Goal: Information Seeking & Learning: Understand process/instructions

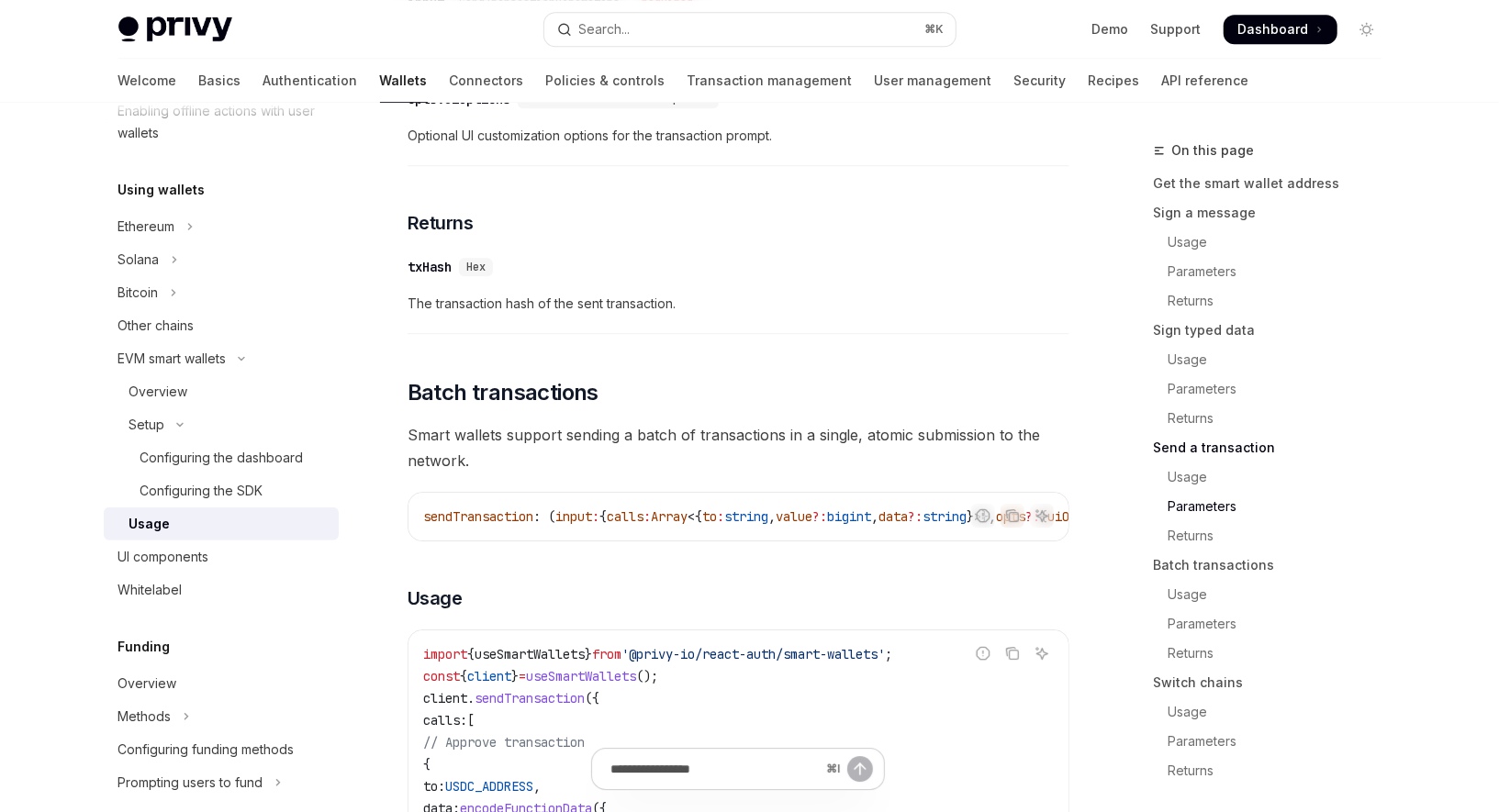
scroll to position [3489, 0]
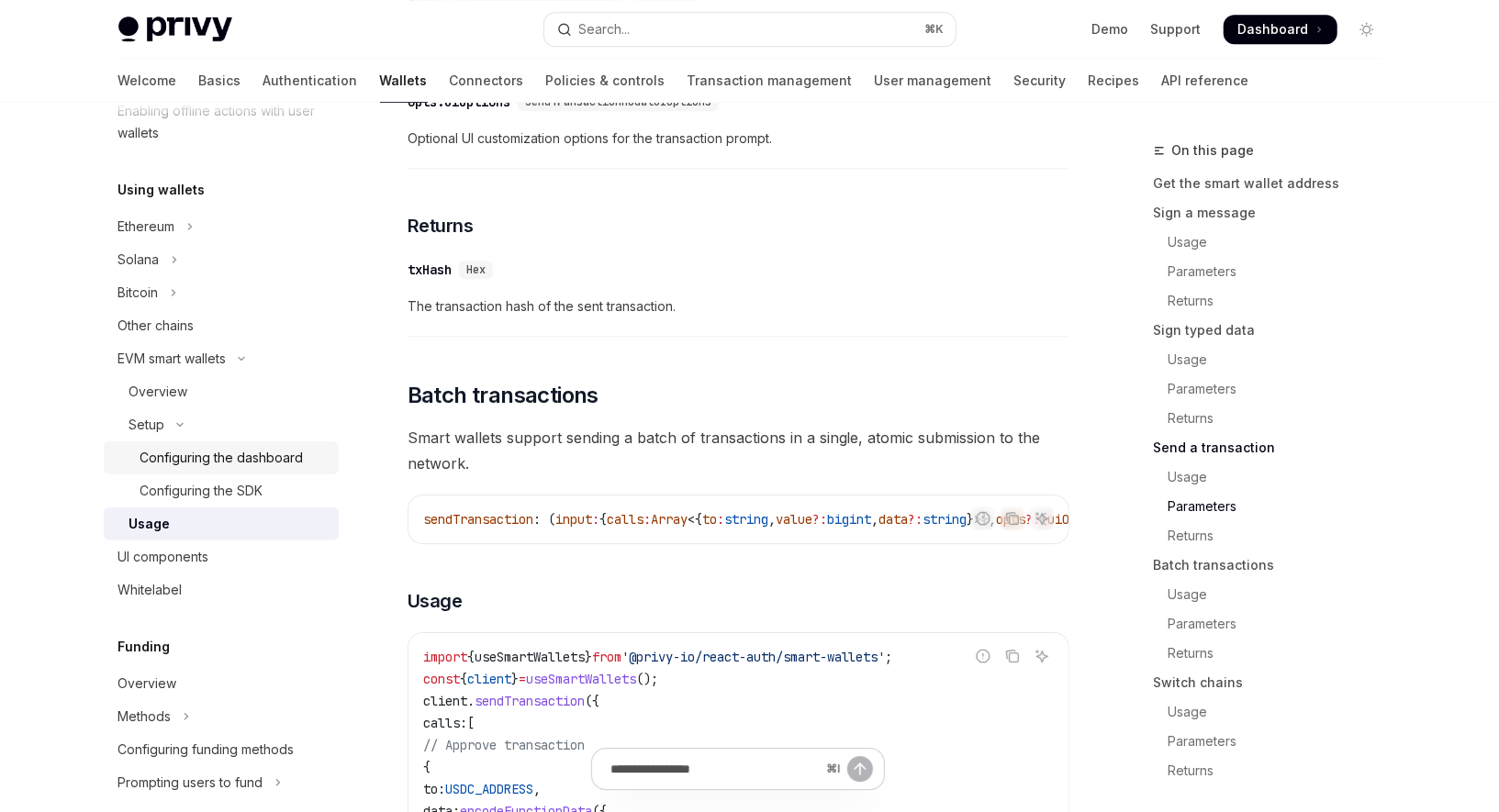
click at [264, 466] on div "Configuring the dashboard" at bounding box center [222, 458] width 163 height 22
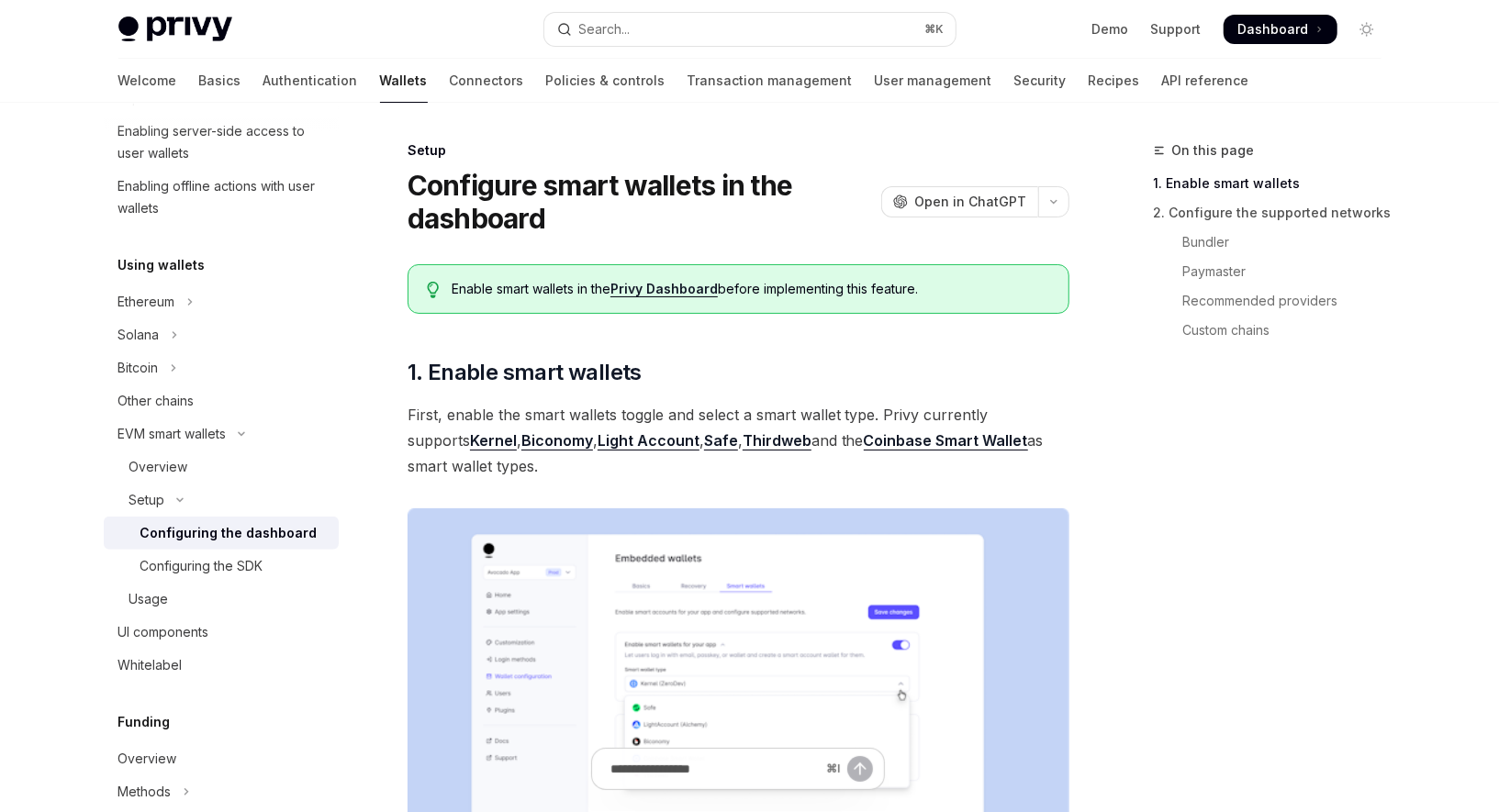
scroll to position [301, 0]
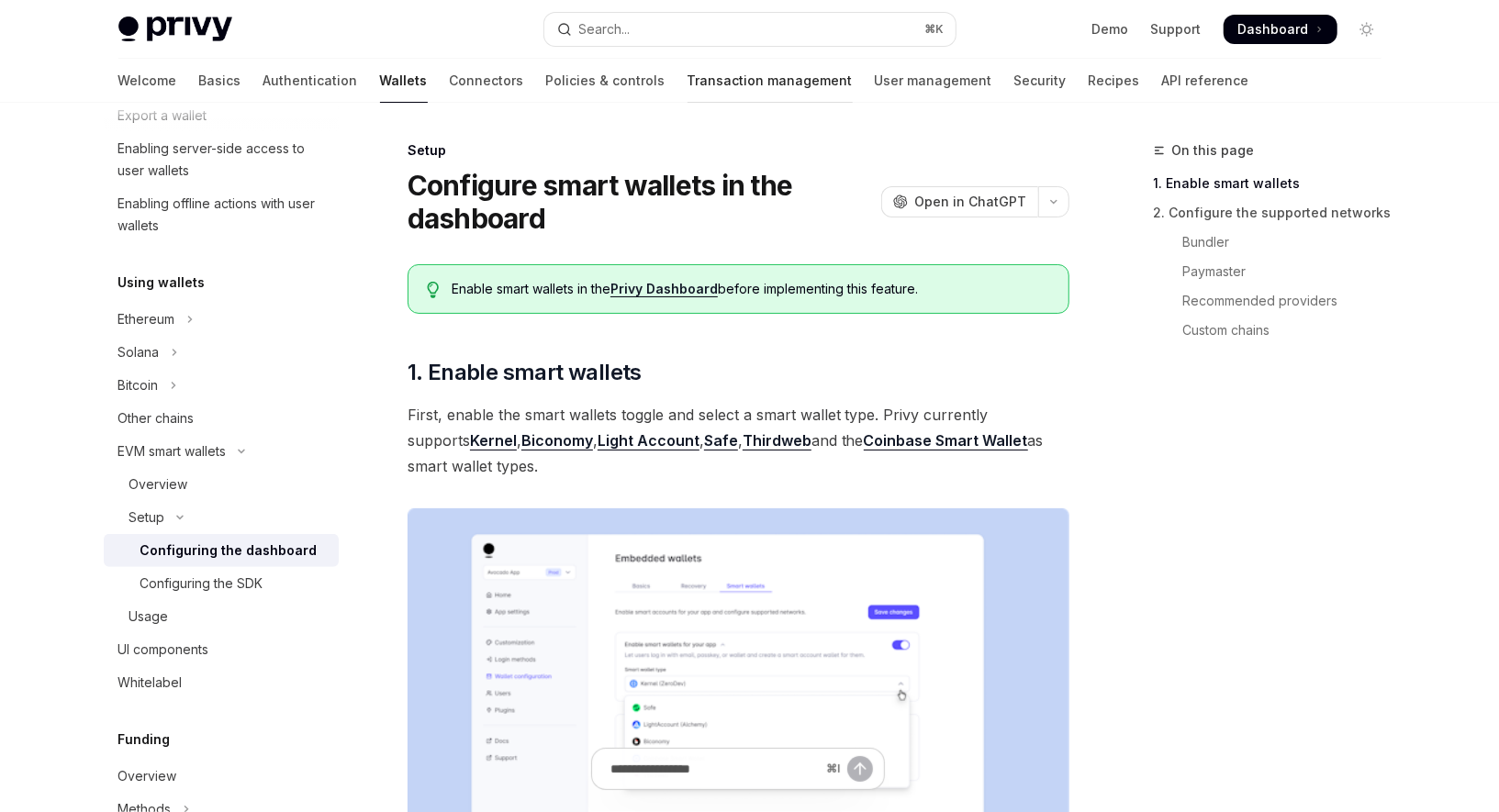
click at [688, 74] on link "Transaction management" at bounding box center [770, 81] width 165 height 44
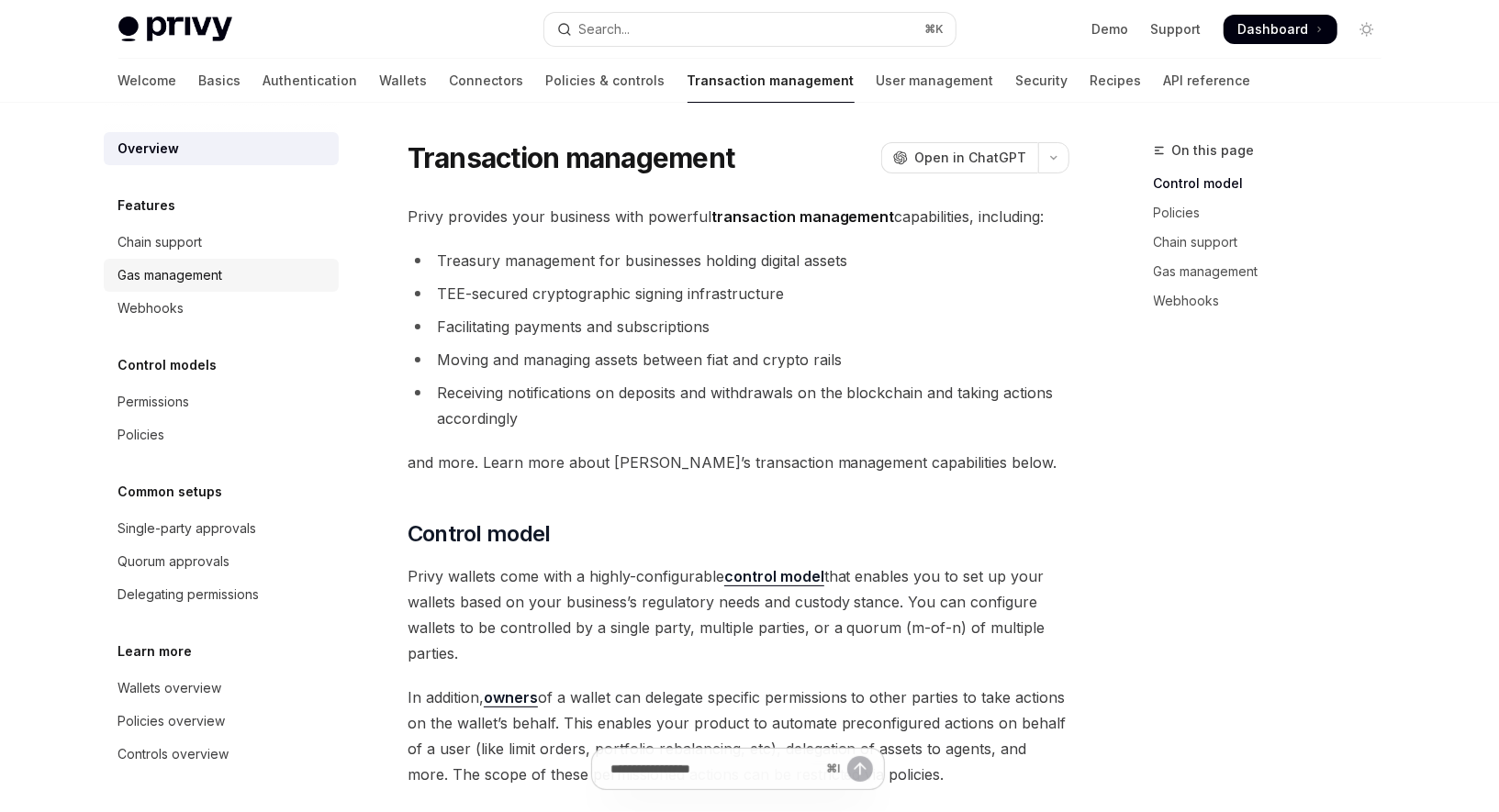
click at [210, 276] on div "Gas management" at bounding box center [170, 275] width 104 height 22
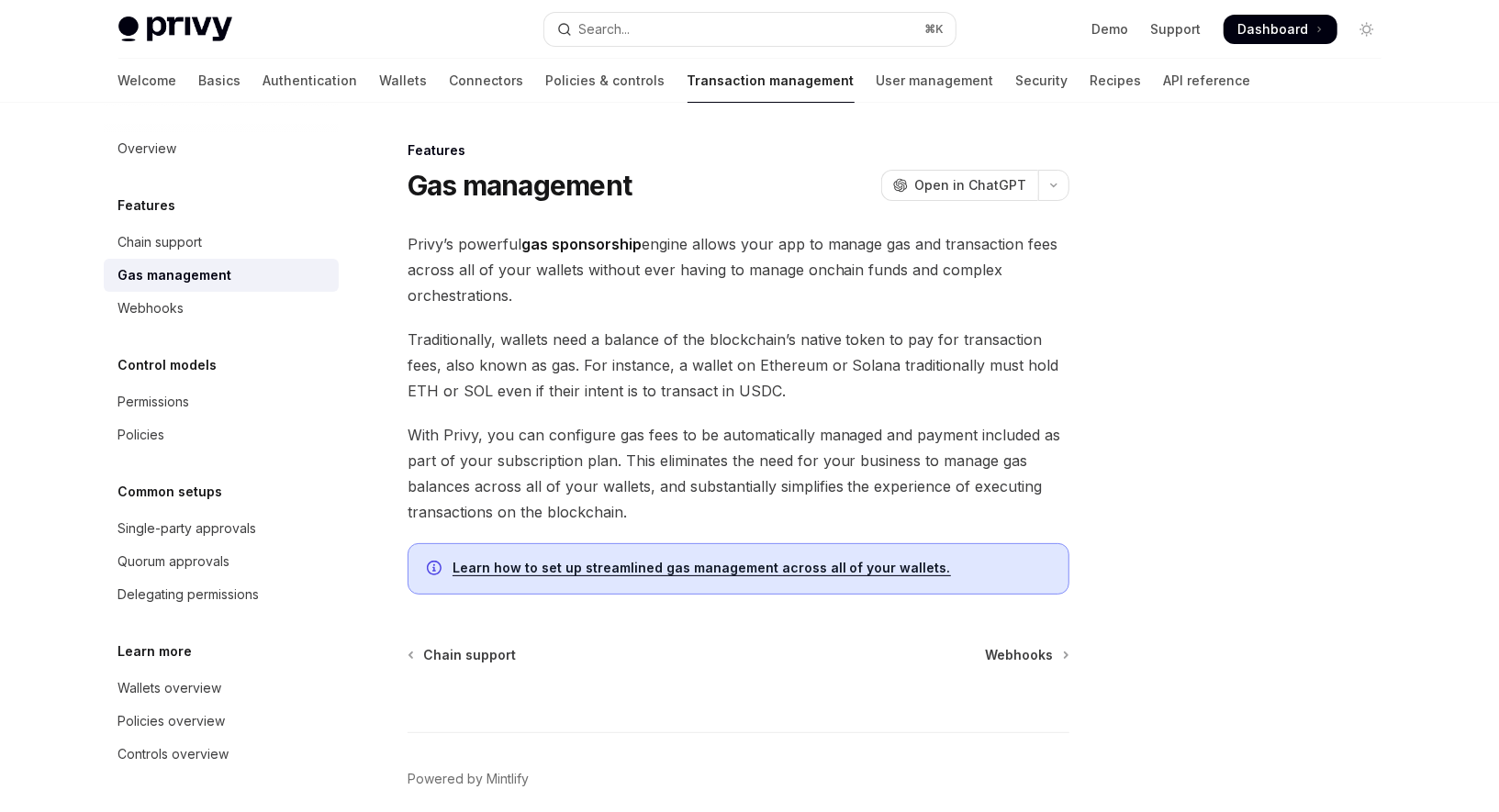
click at [759, 569] on link "Learn how to set up streamlined gas management across all of your wallets." at bounding box center [701, 567] width 499 height 17
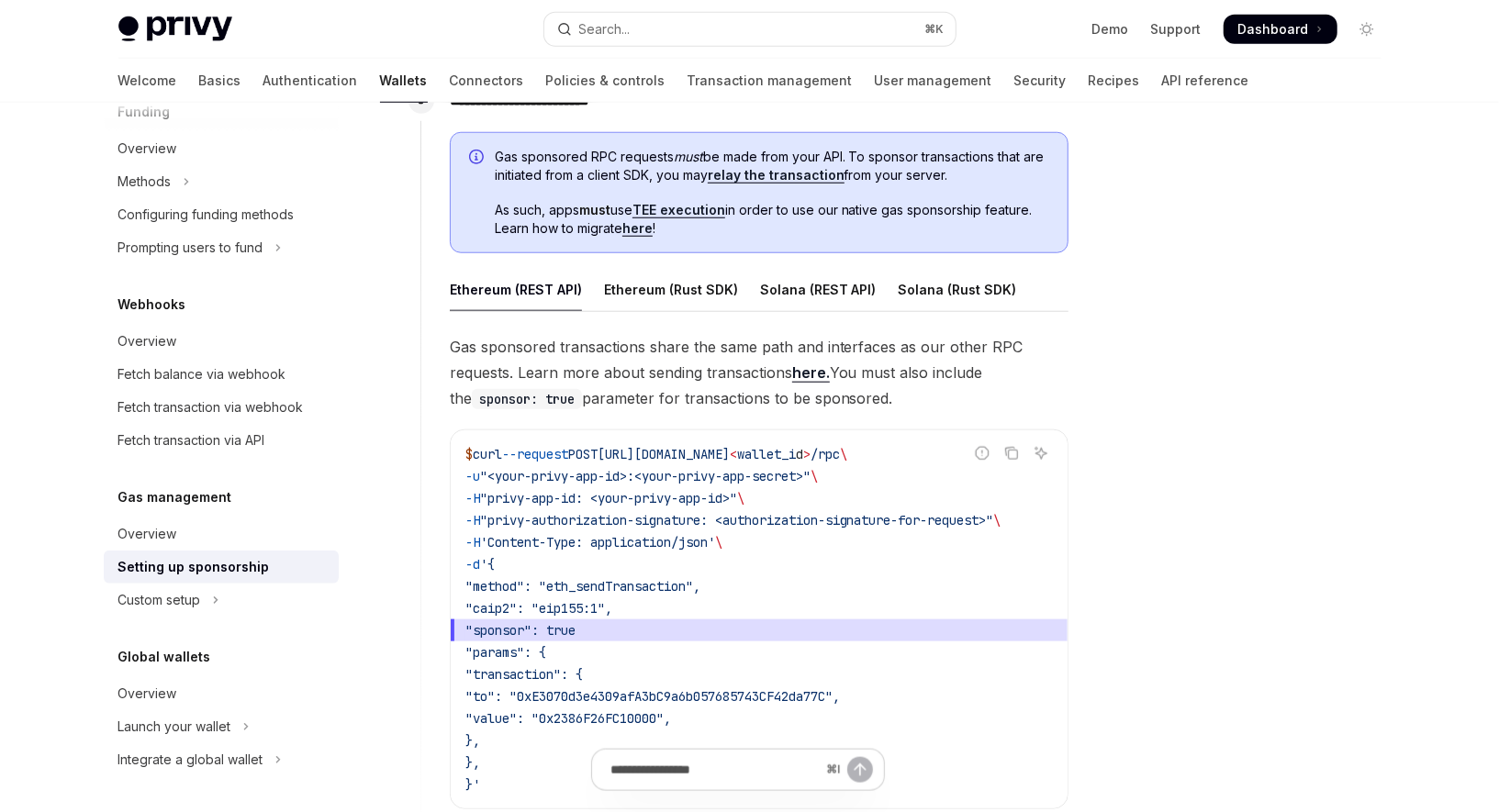
scroll to position [1005, 0]
click at [673, 285] on div "Ethereum (Rust SDK)" at bounding box center [671, 291] width 134 height 43
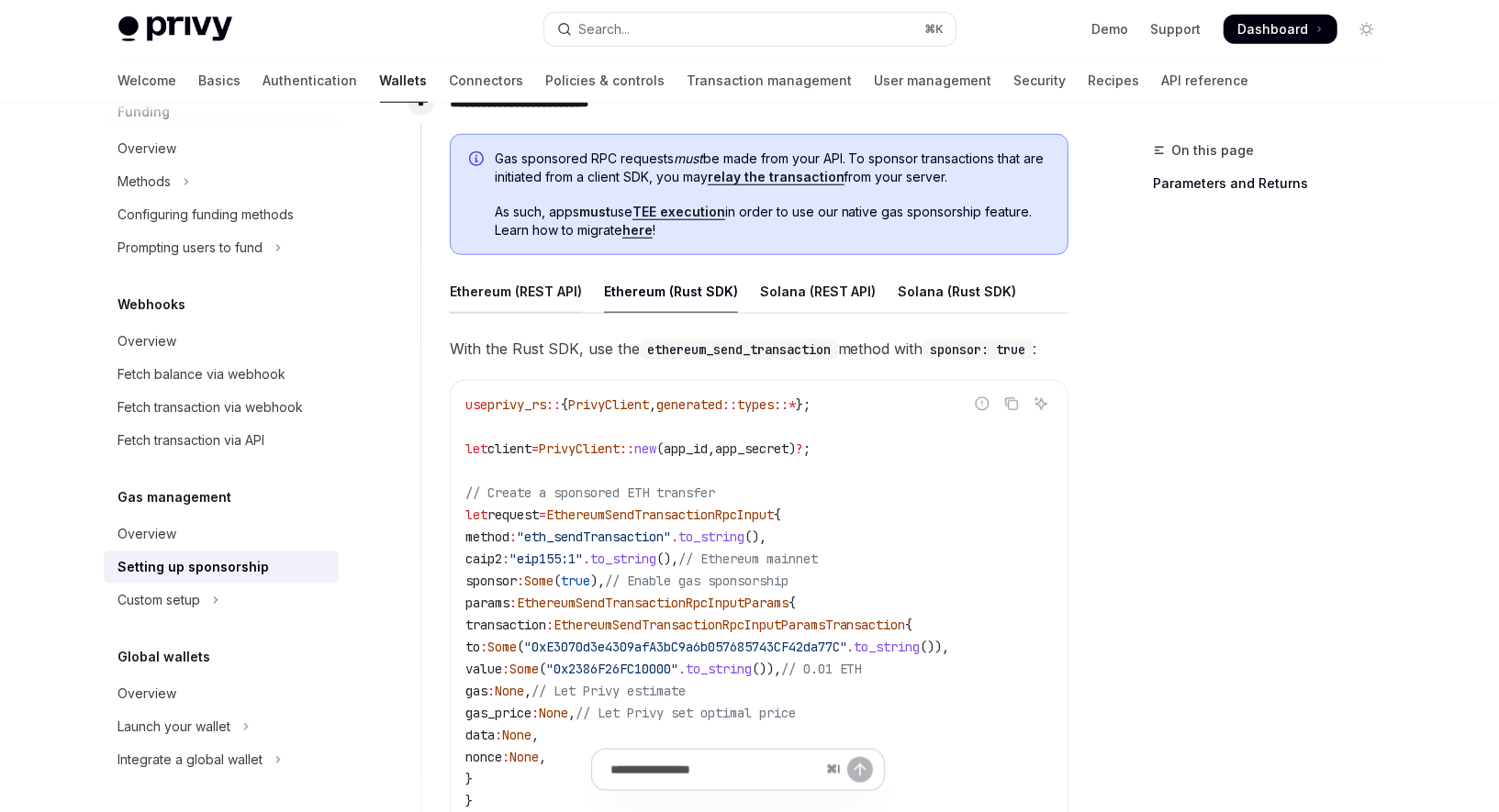
click at [531, 290] on div "Ethereum (REST API)" at bounding box center [515, 291] width 132 height 43
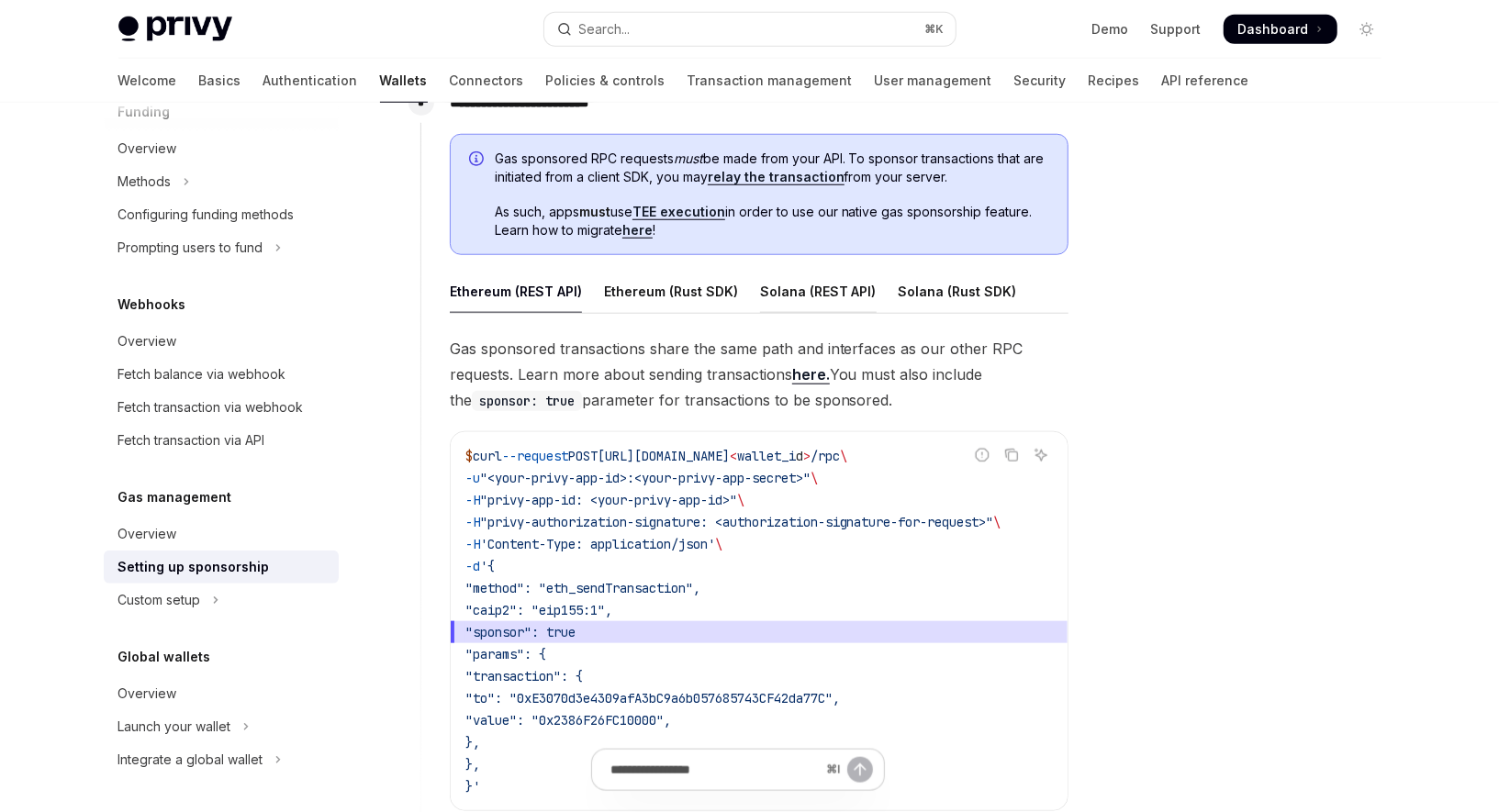
click at [790, 297] on div "Solana (REST API)" at bounding box center [818, 291] width 117 height 43
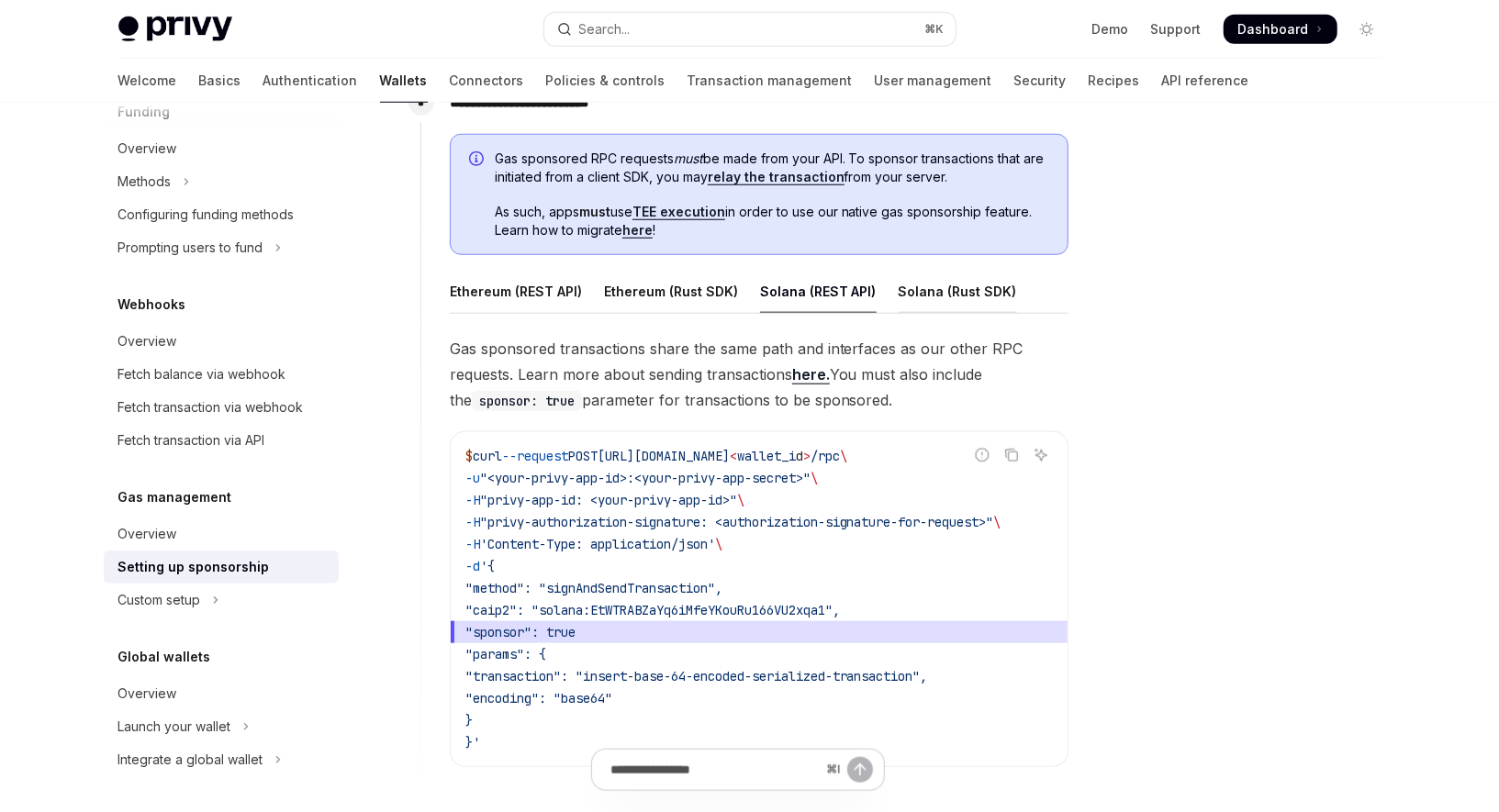
click at [943, 289] on div "Solana (Rust SDK)" at bounding box center [958, 291] width 118 height 43
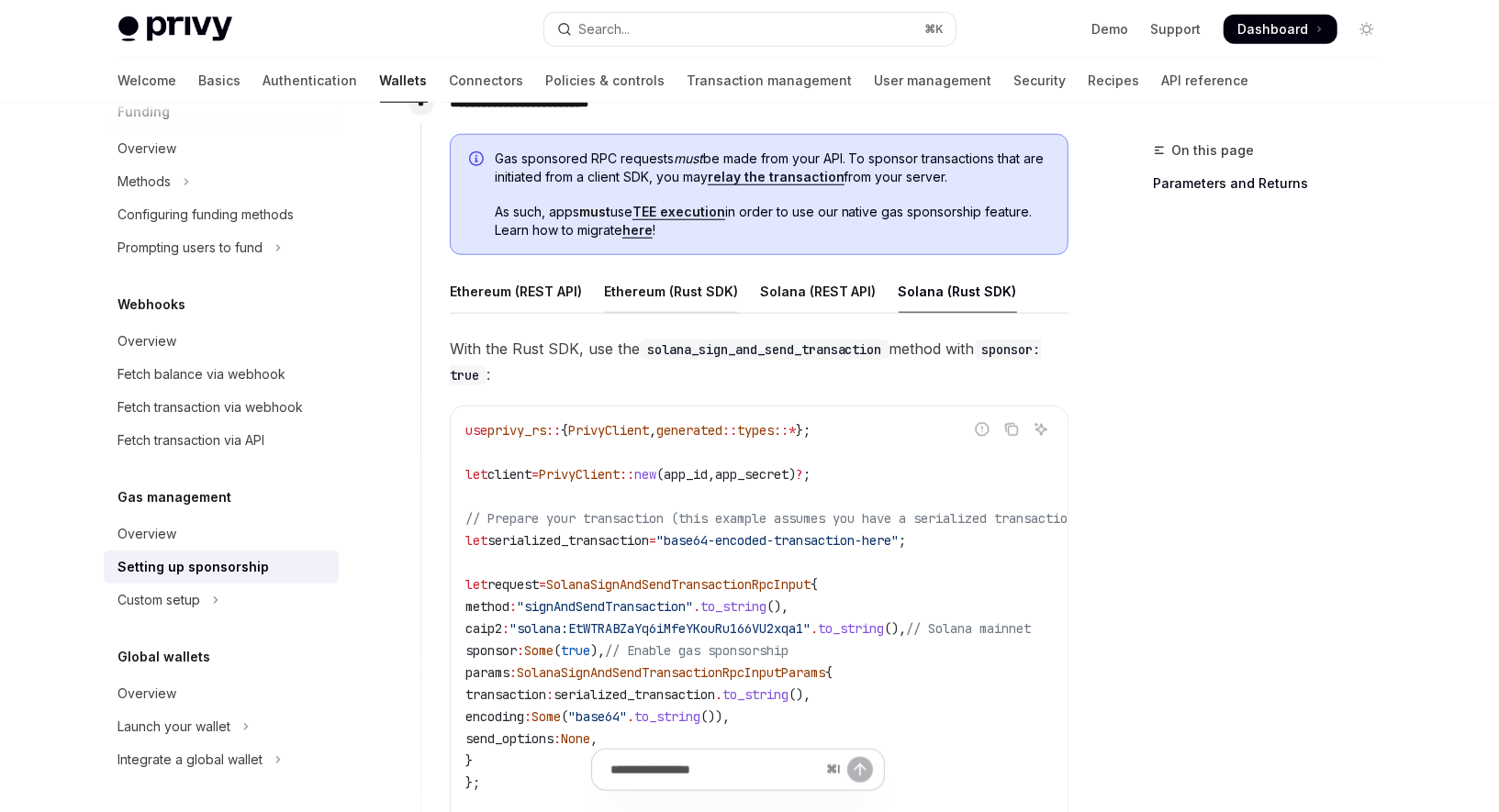
click at [665, 288] on div "Ethereum (Rust SDK)" at bounding box center [671, 291] width 134 height 43
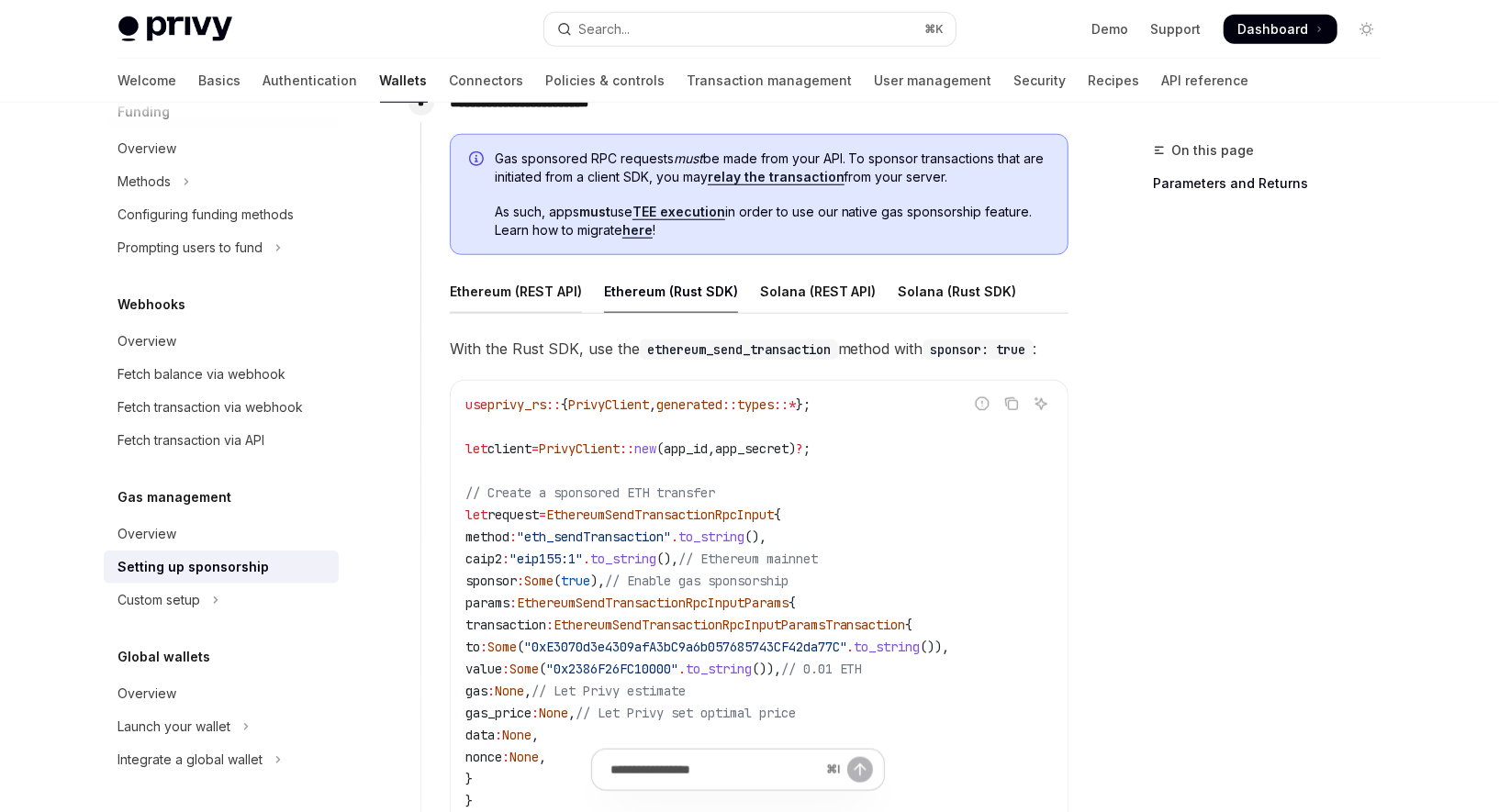
scroll to position [863, 0]
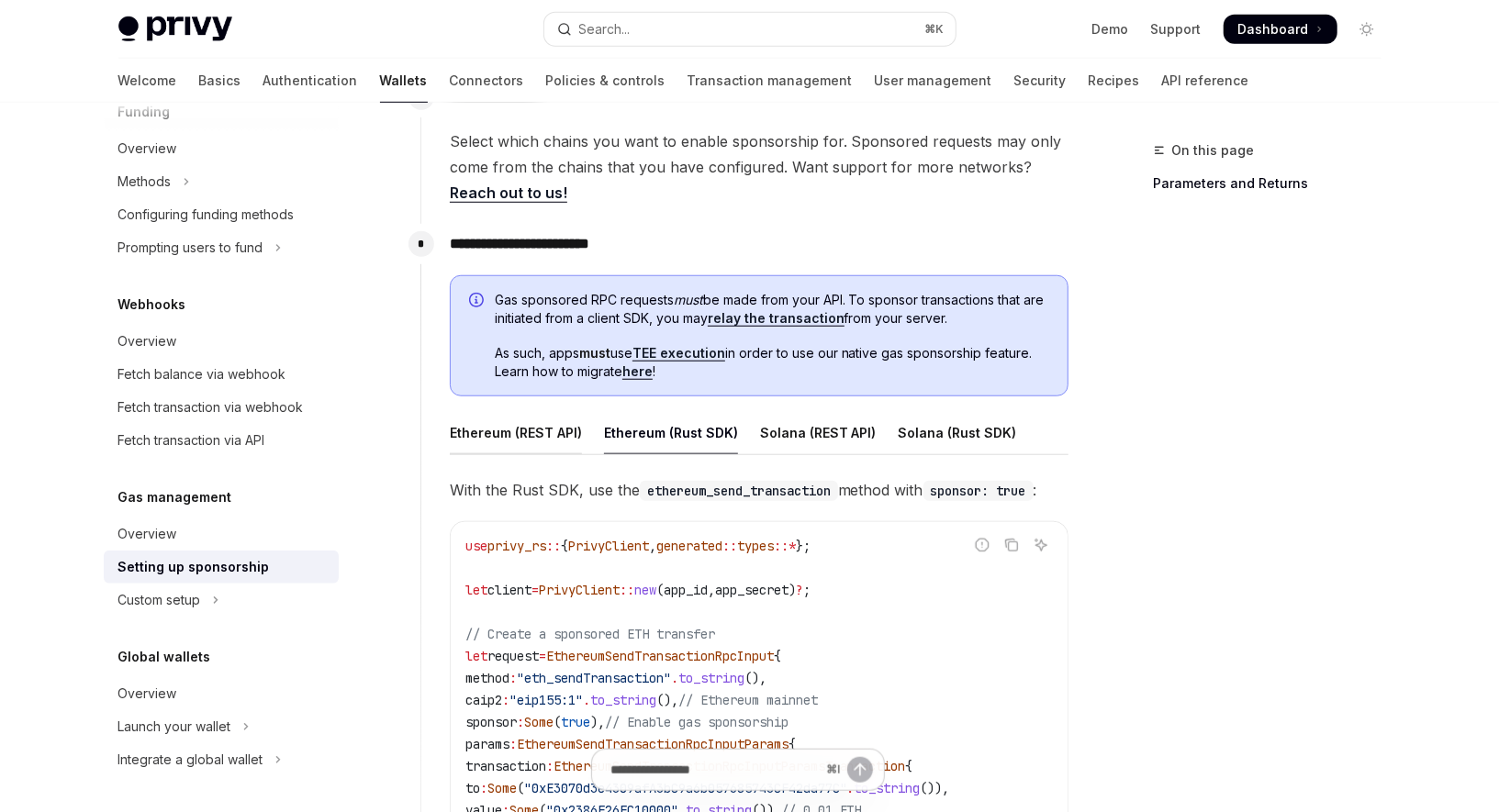
click at [503, 429] on div "Ethereum (REST API)" at bounding box center [515, 433] width 132 height 43
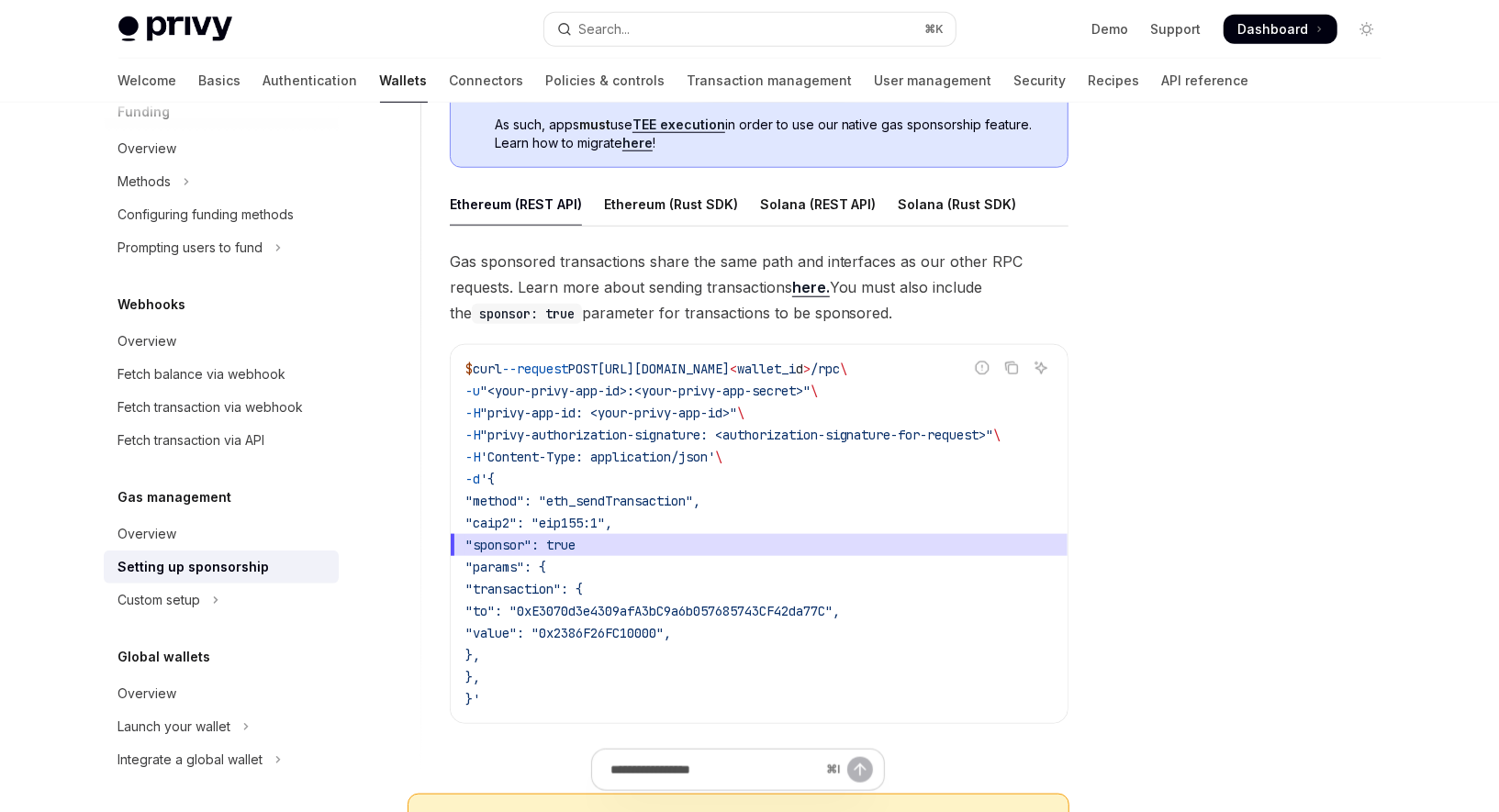
scroll to position [993, 0]
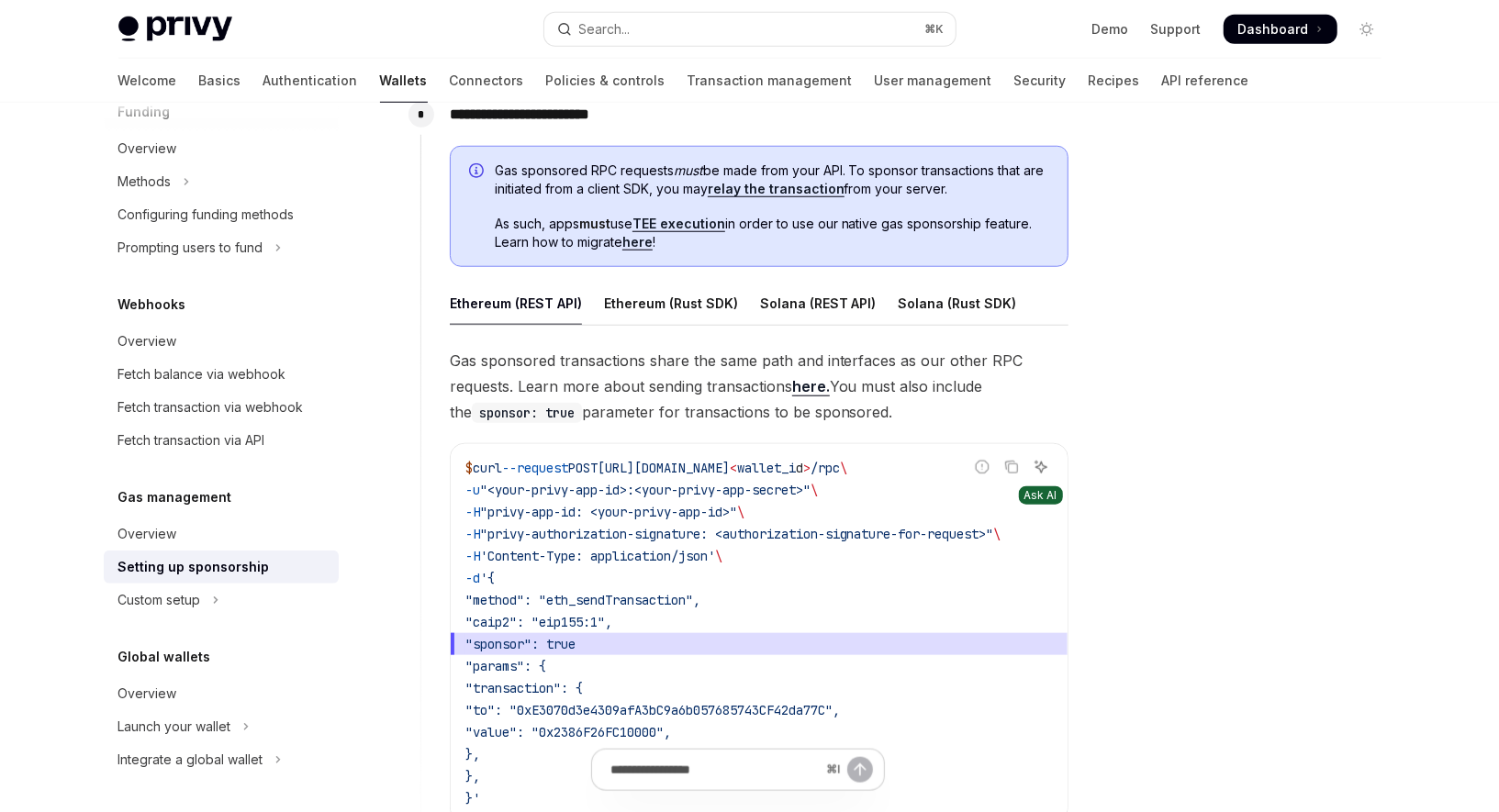
click at [1044, 471] on icon "Ask AI" at bounding box center [1041, 467] width 15 height 15
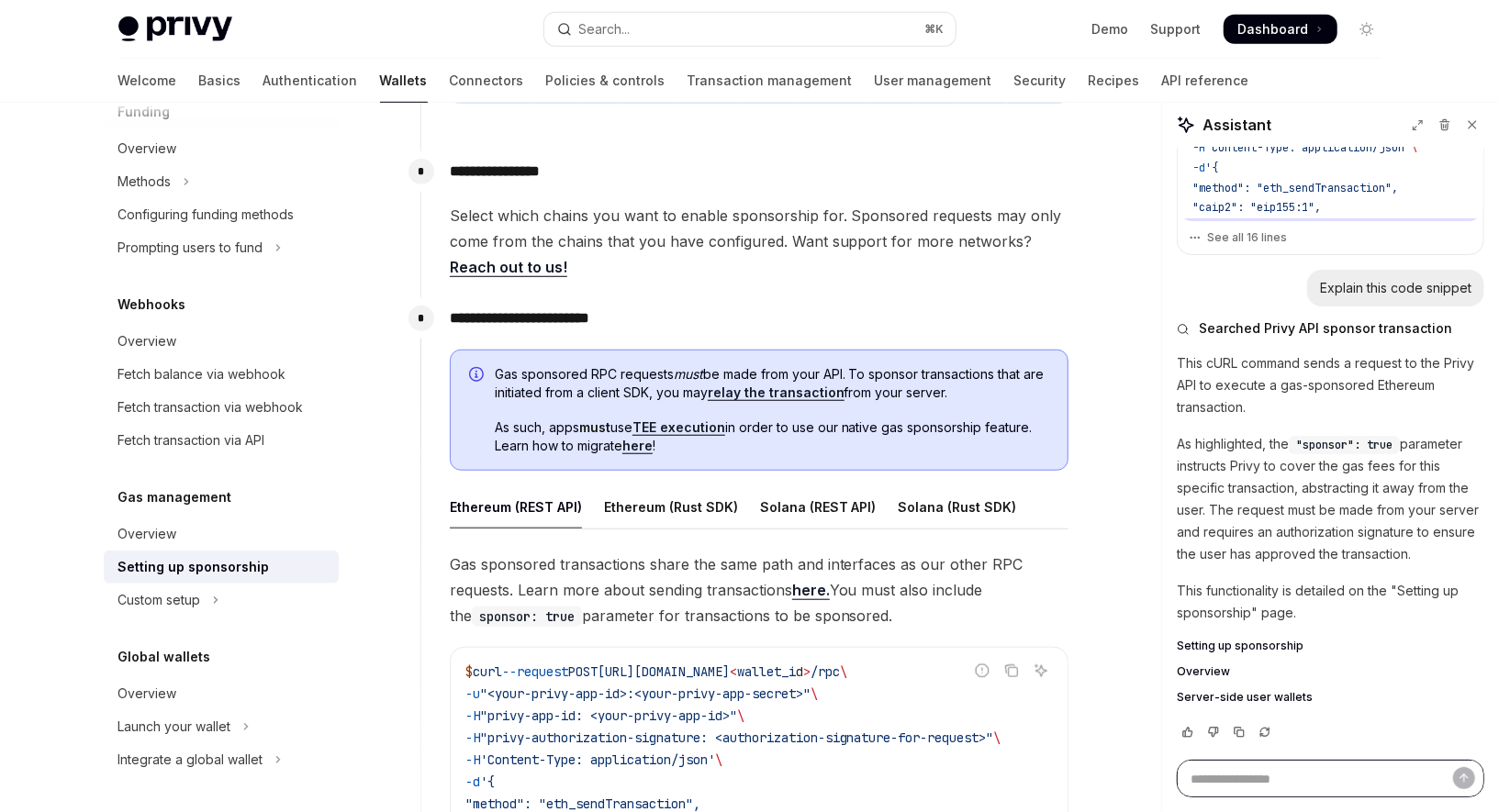
scroll to position [736, 0]
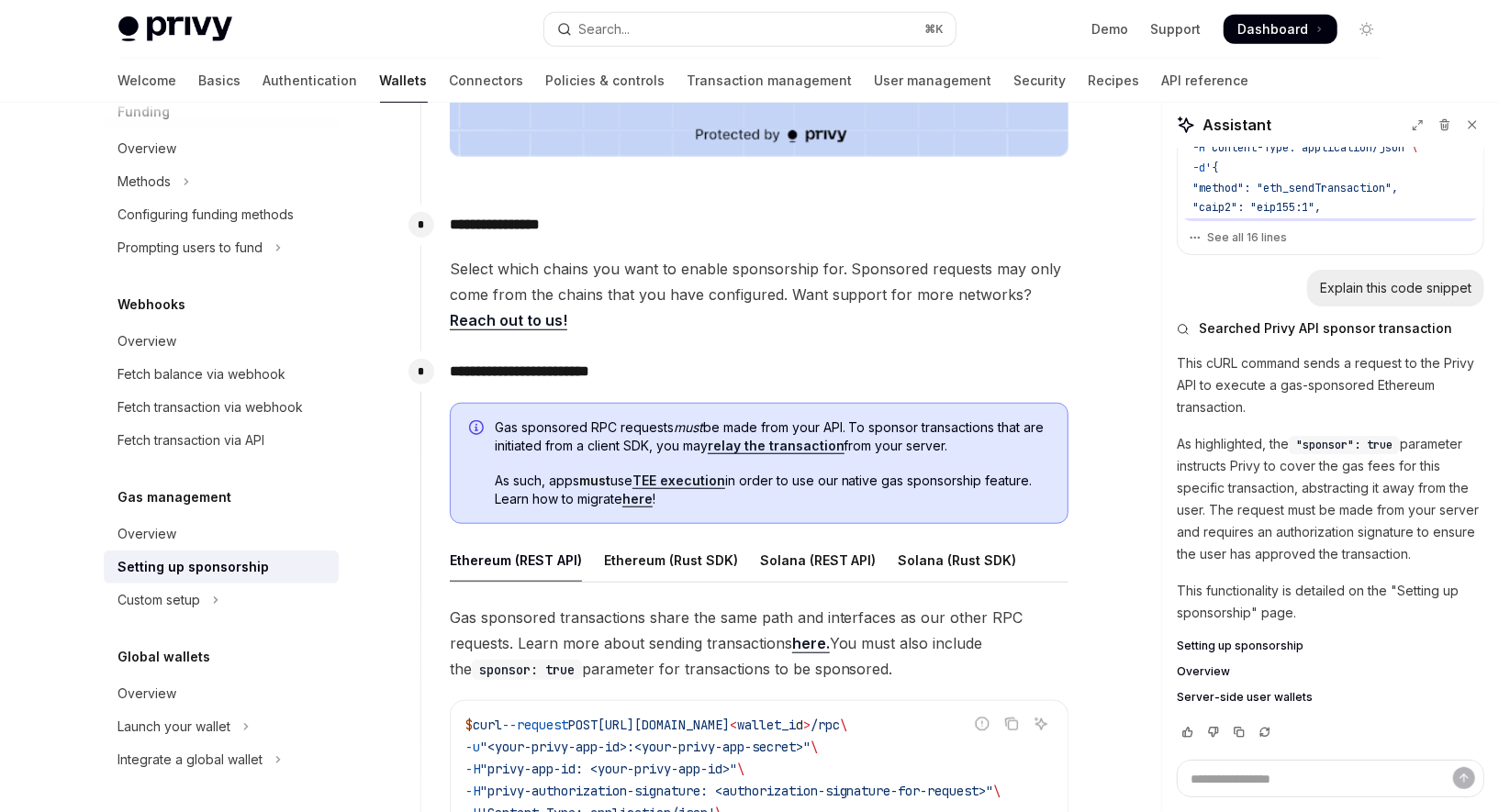
click at [785, 448] on link "relay the transaction" at bounding box center [776, 445] width 137 height 17
type textarea "*"
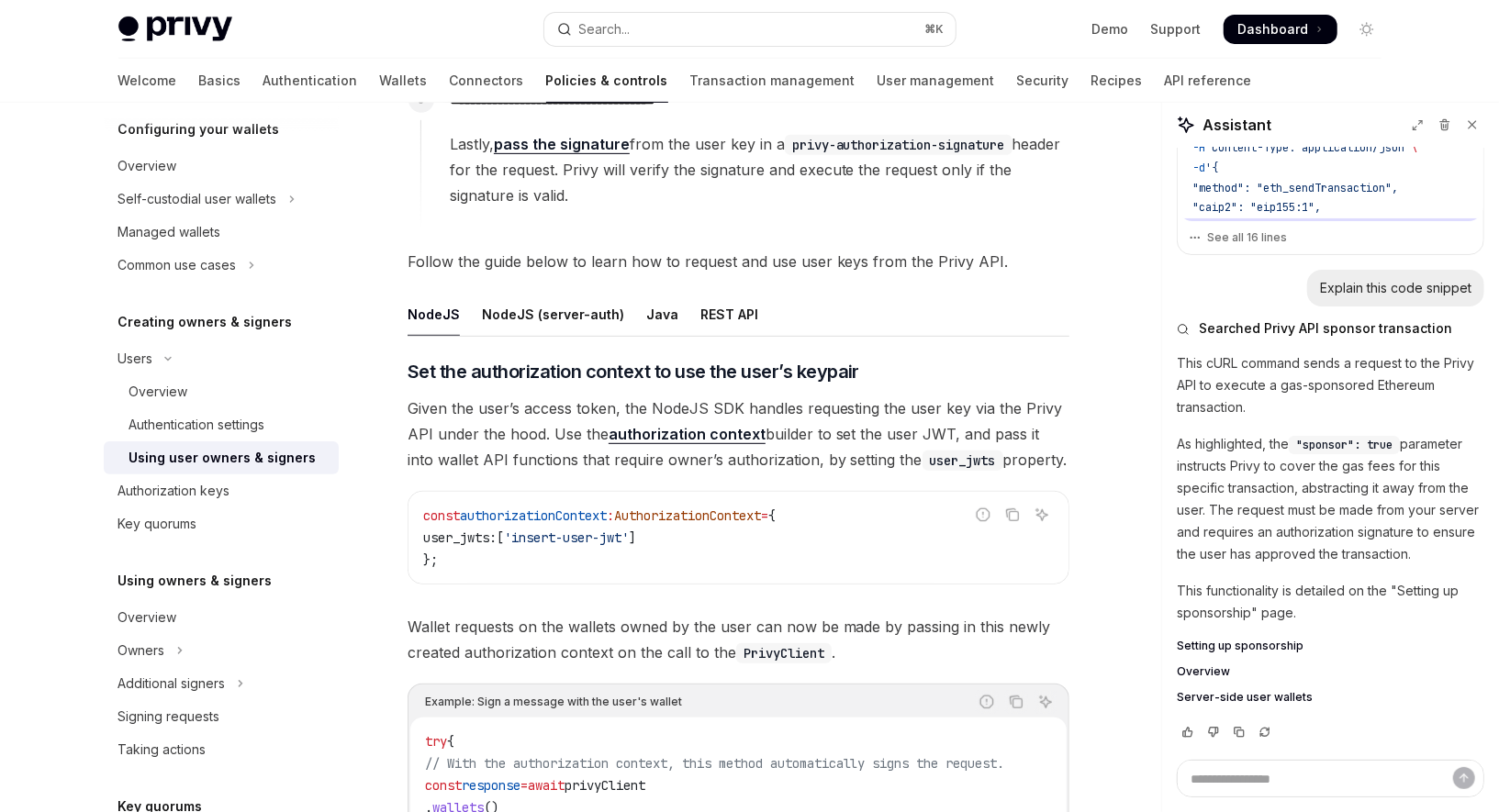
scroll to position [407, 0]
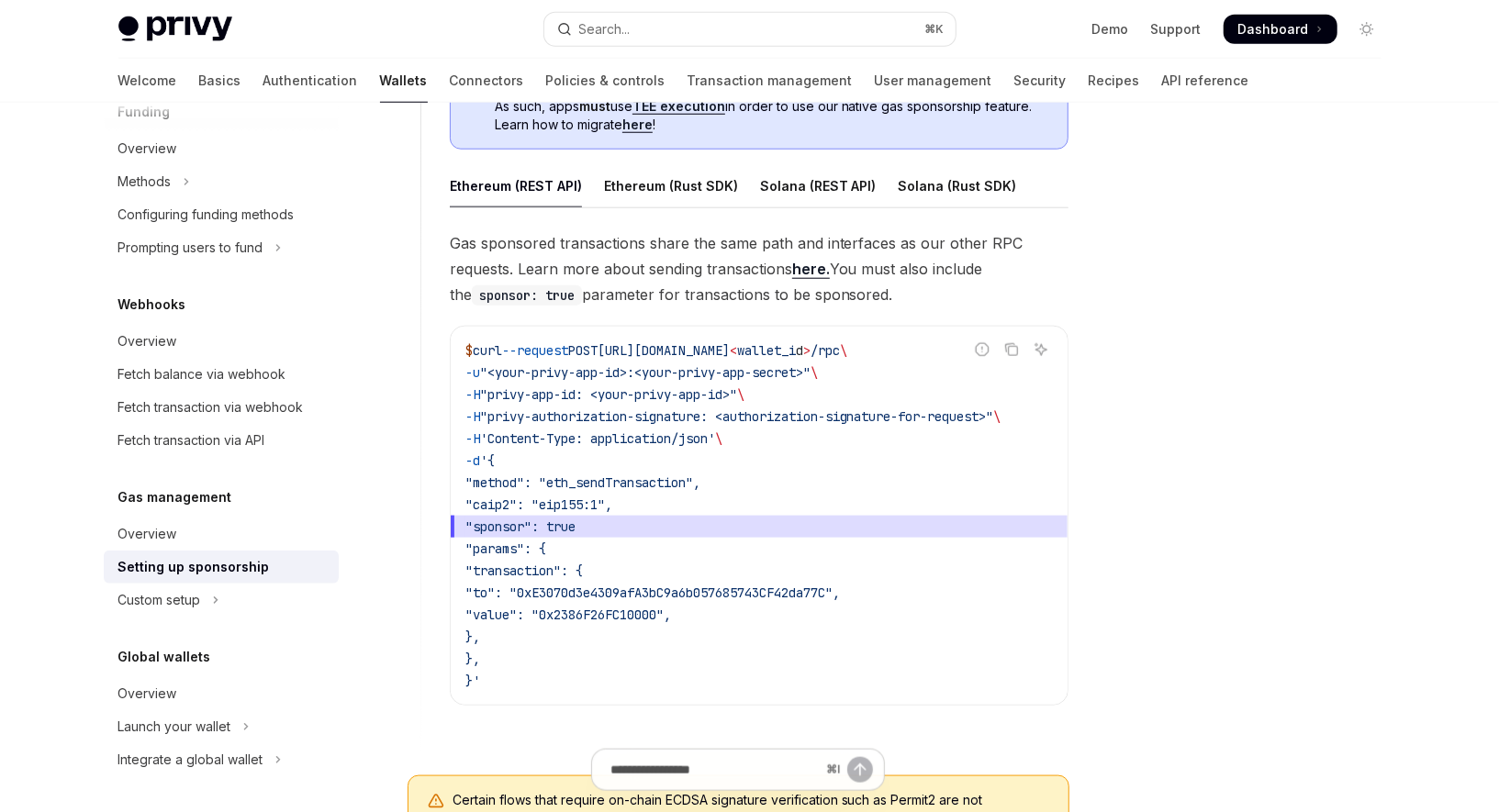
scroll to position [1095, 0]
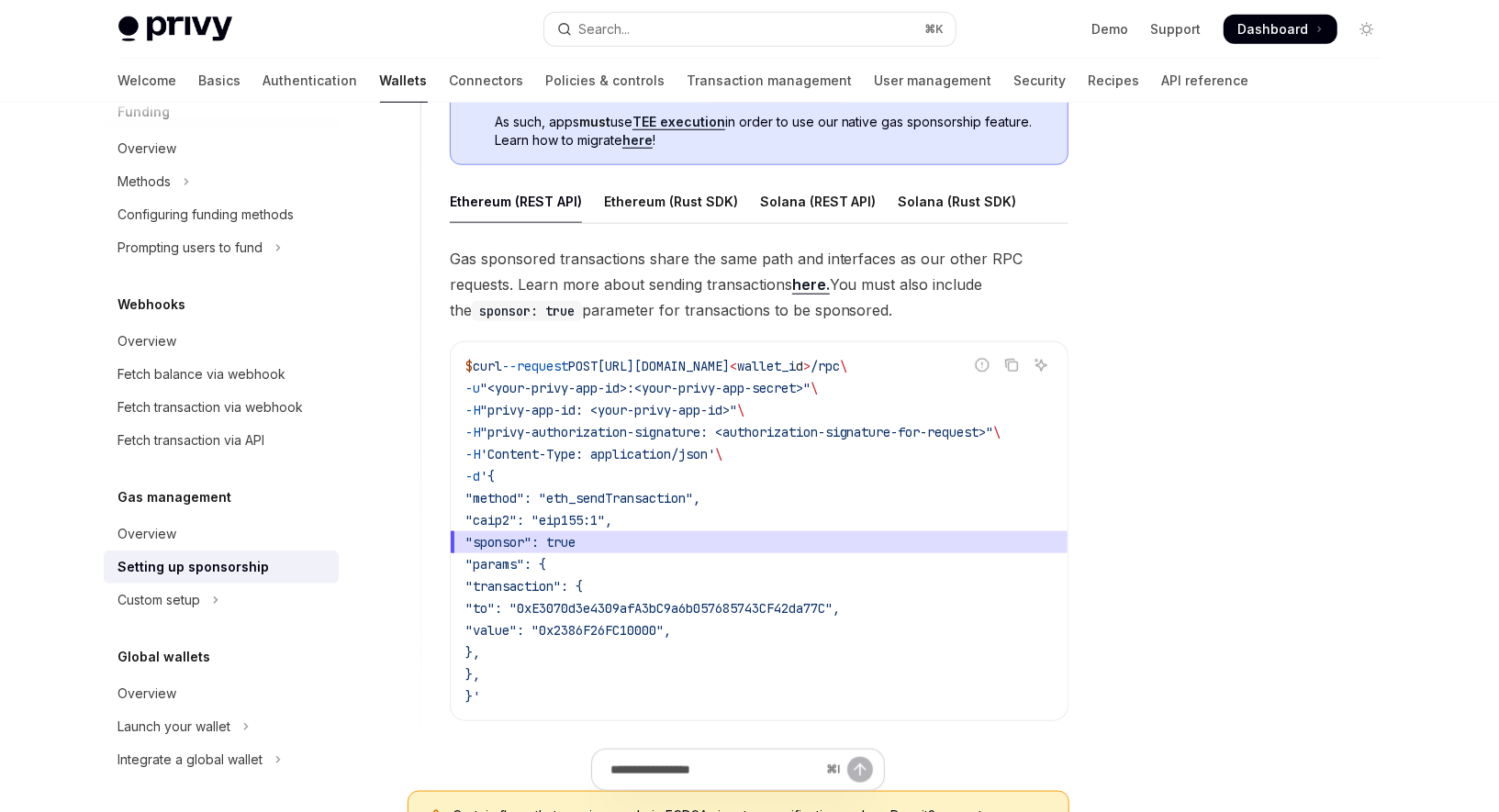
click at [809, 285] on link "here." at bounding box center [811, 285] width 37 height 20
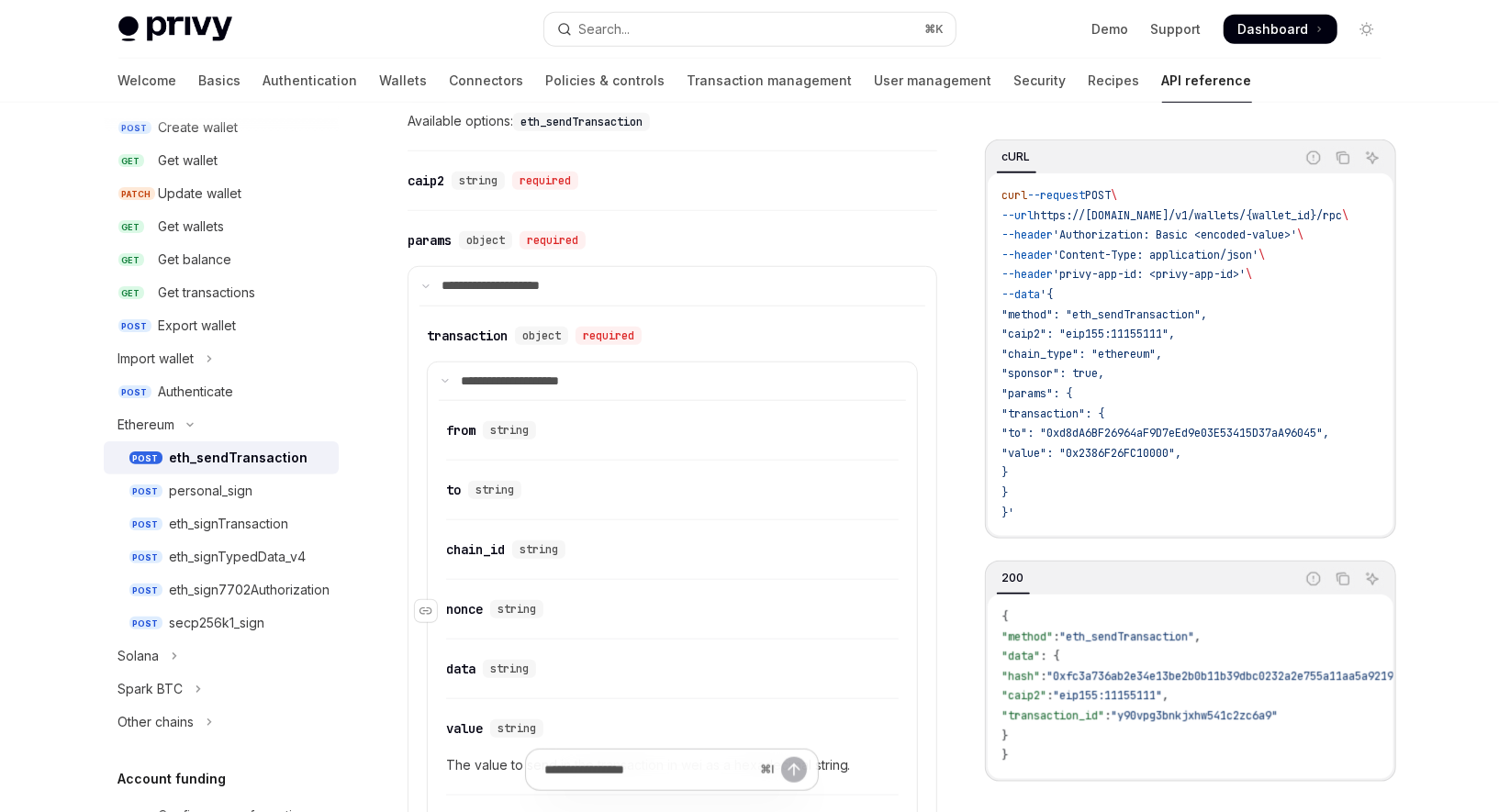
scroll to position [792, 0]
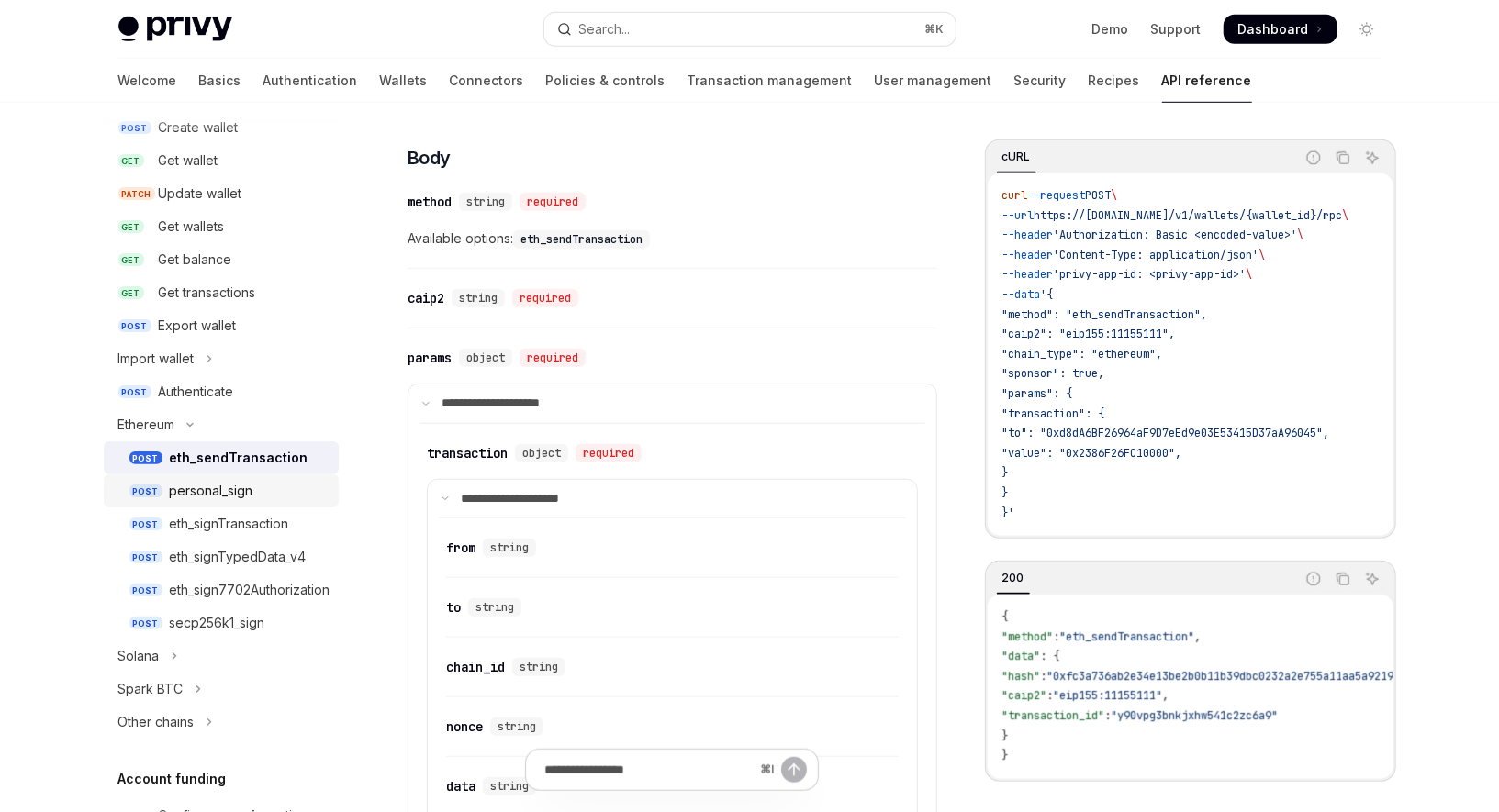
click at [265, 480] on div "personal_sign" at bounding box center [249, 491] width 158 height 22
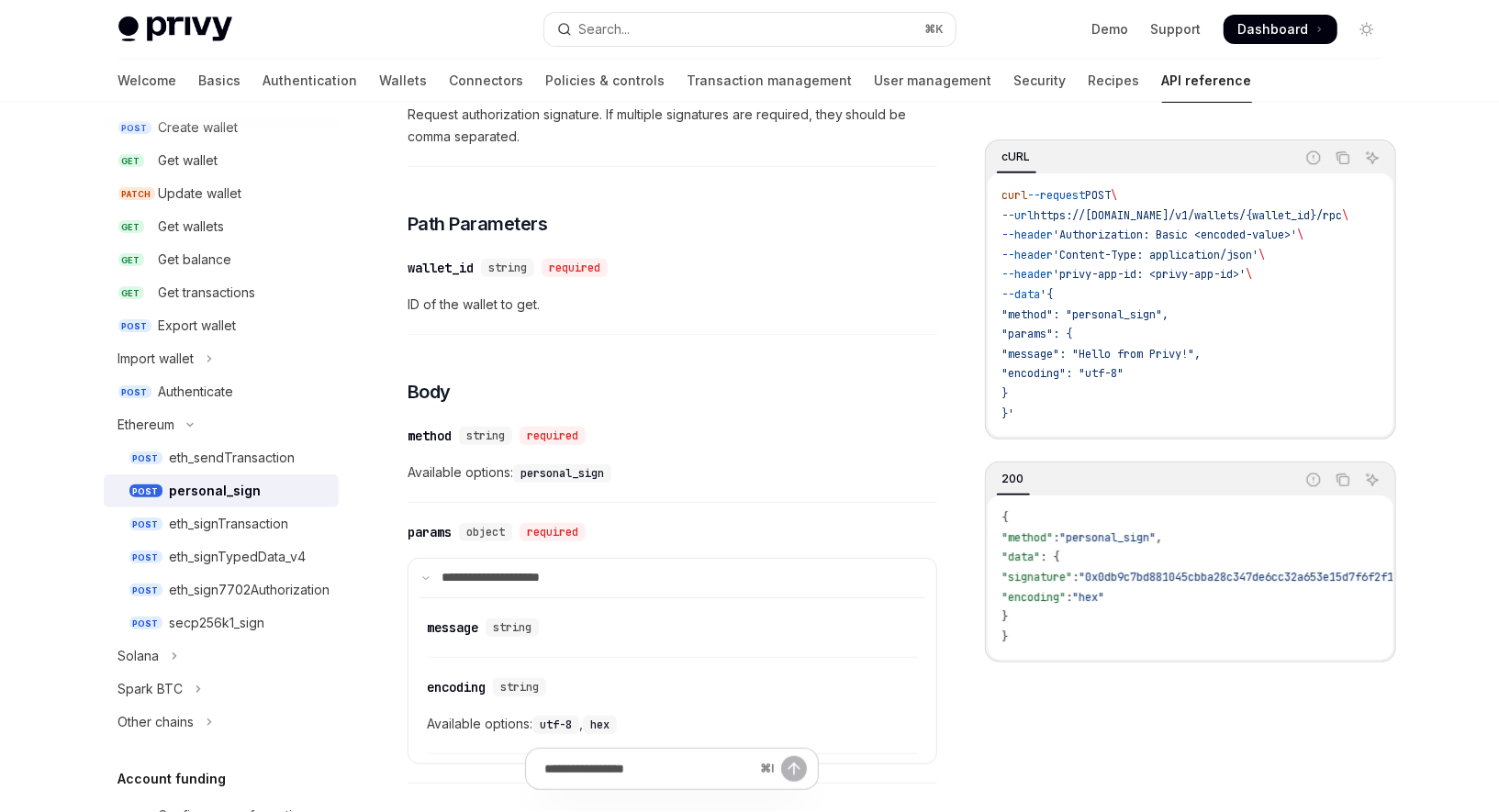
scroll to position [557, 0]
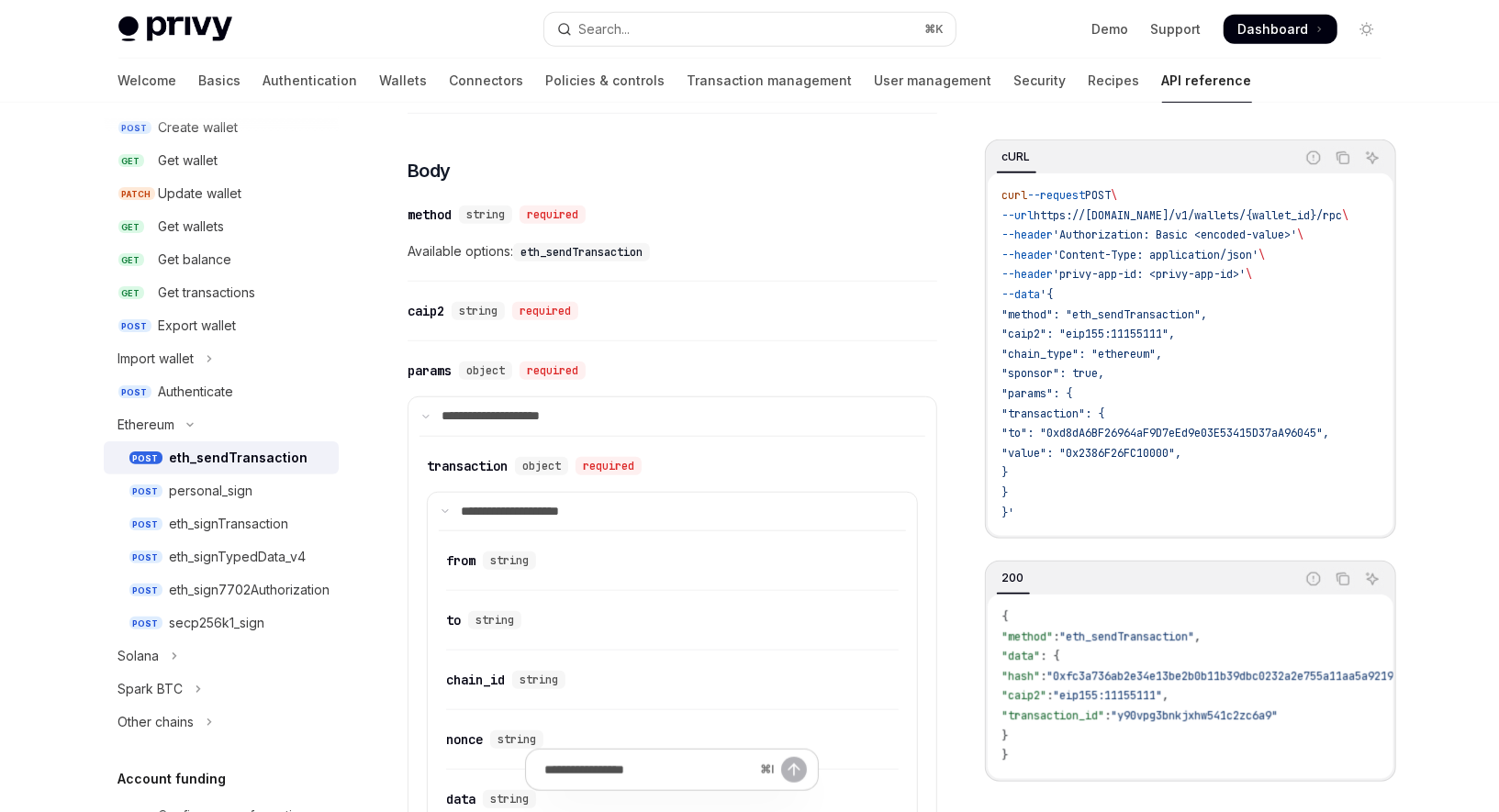
scroll to position [792, 0]
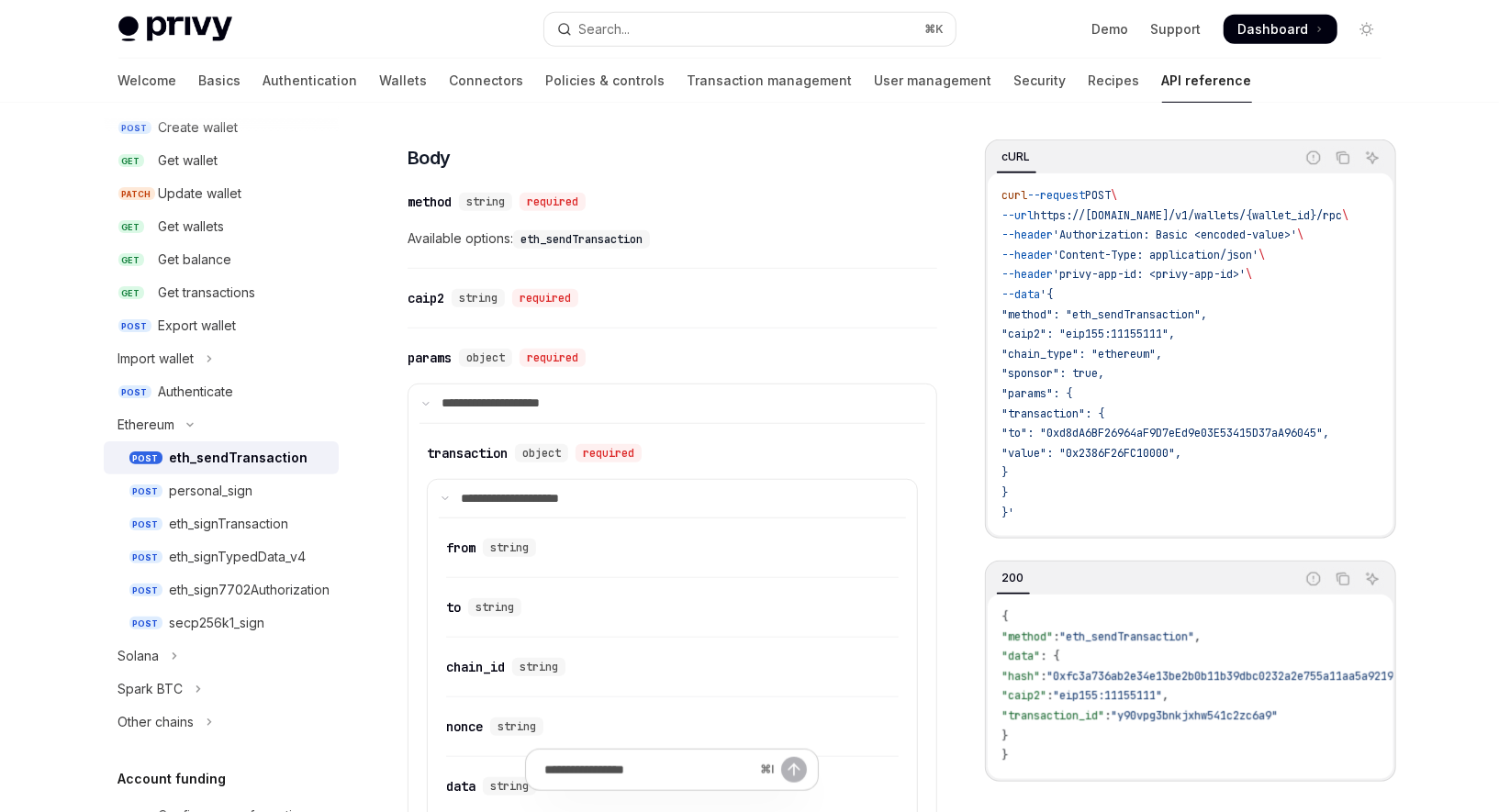
type textarea "*"
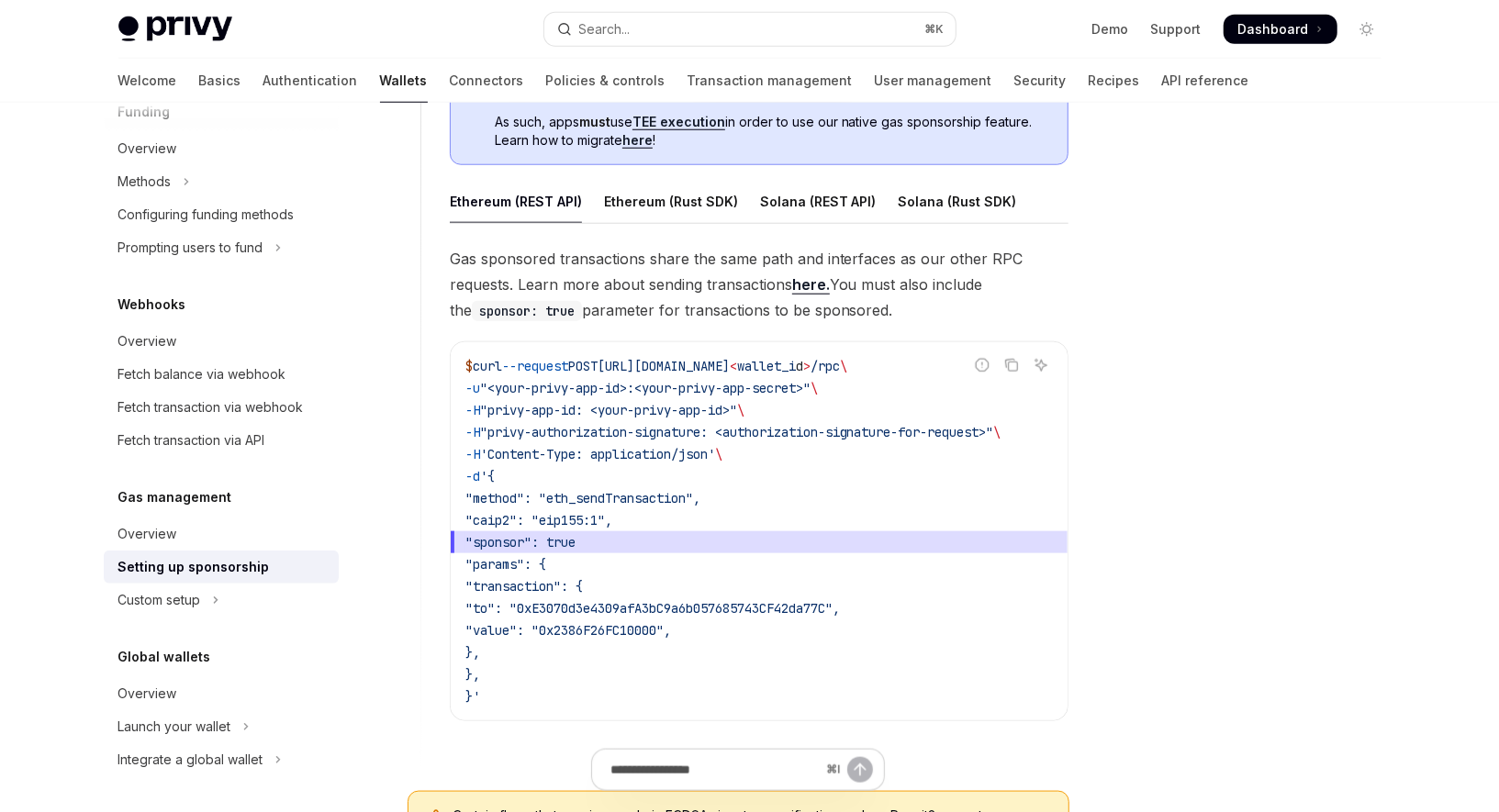
scroll to position [0, 30]
drag, startPoint x: 508, startPoint y: 429, endPoint x: 1015, endPoint y: 429, distance: 507.0
click at [1001, 429] on span "-H "privy-authorization-signature: <authorization-signature-for-request>" \" at bounding box center [733, 432] width 536 height 17
copy span "privy-authorization-signature: <authorization-signature-for-request>""
